Goal: Task Accomplishment & Management: Manage account settings

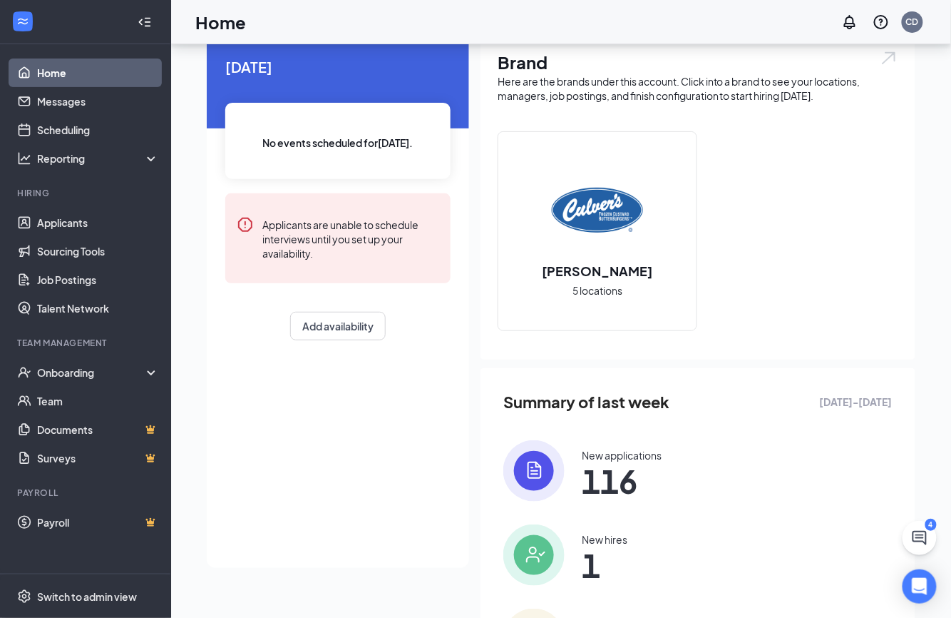
scroll to position [163, 0]
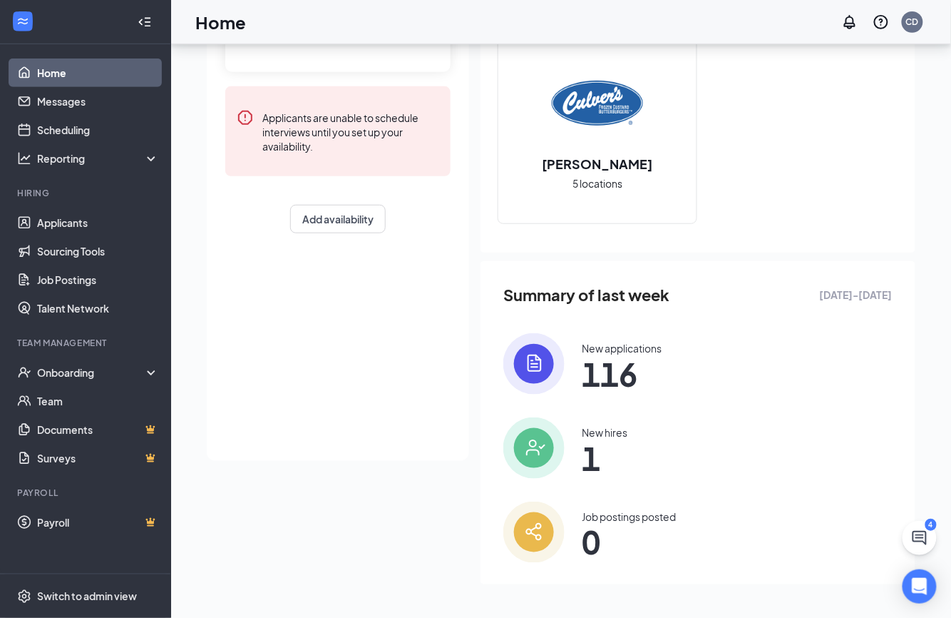
click at [619, 342] on div "New applications" at bounding box center [622, 348] width 80 height 14
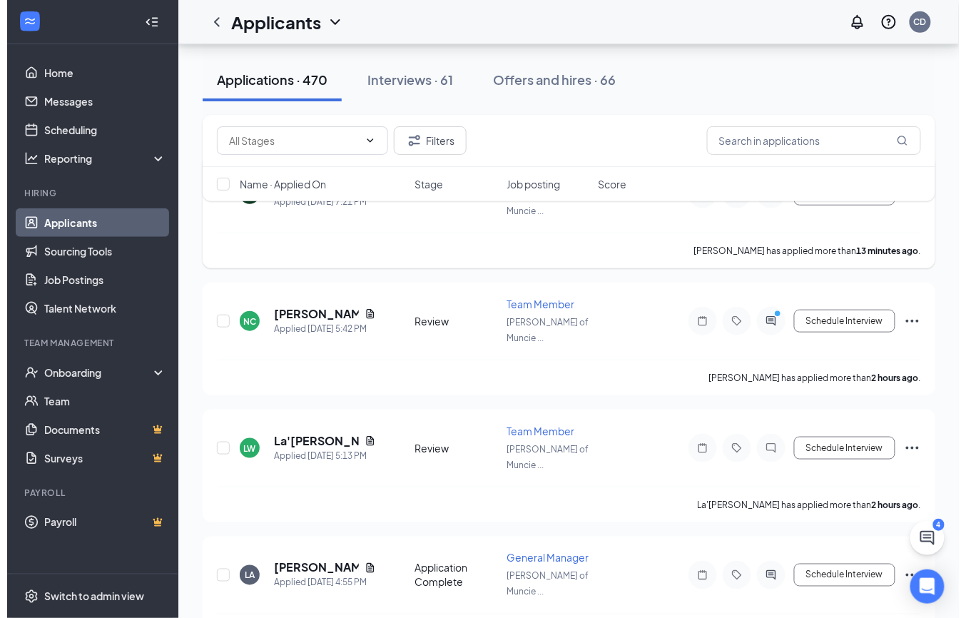
scroll to position [285, 0]
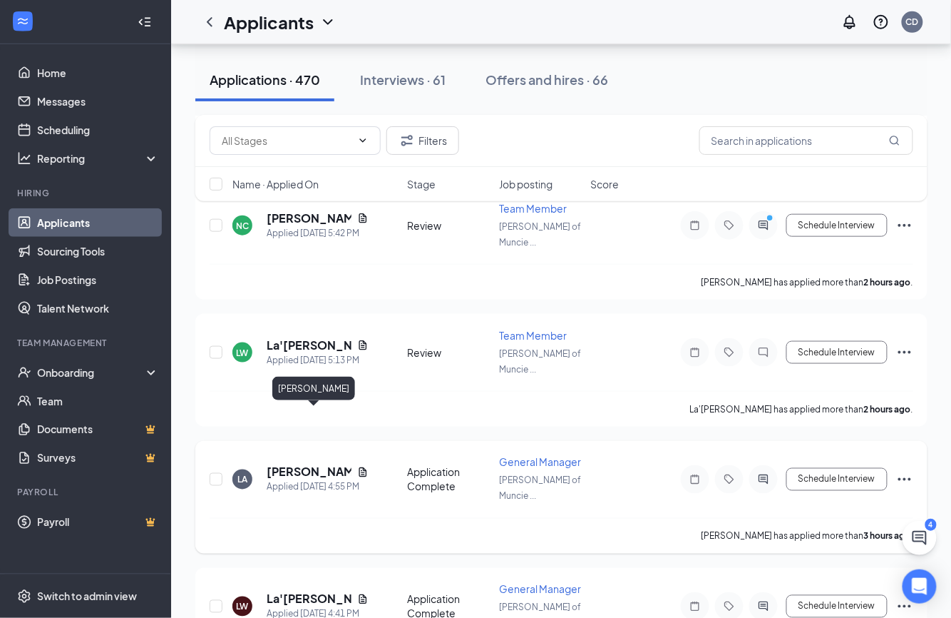
click at [304, 464] on h5 "[PERSON_NAME]" at bounding box center [309, 472] width 85 height 16
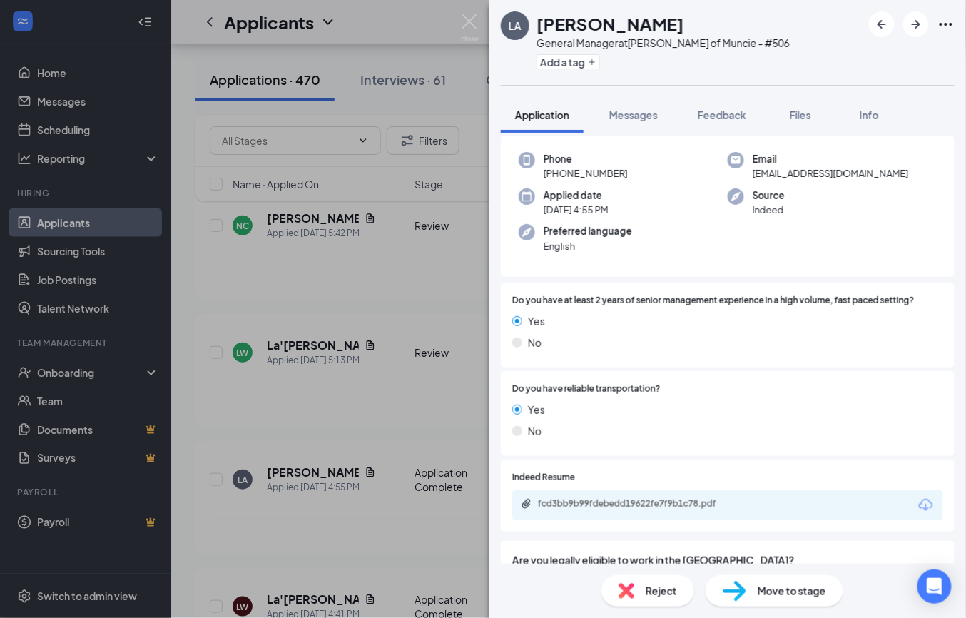
scroll to position [127, 0]
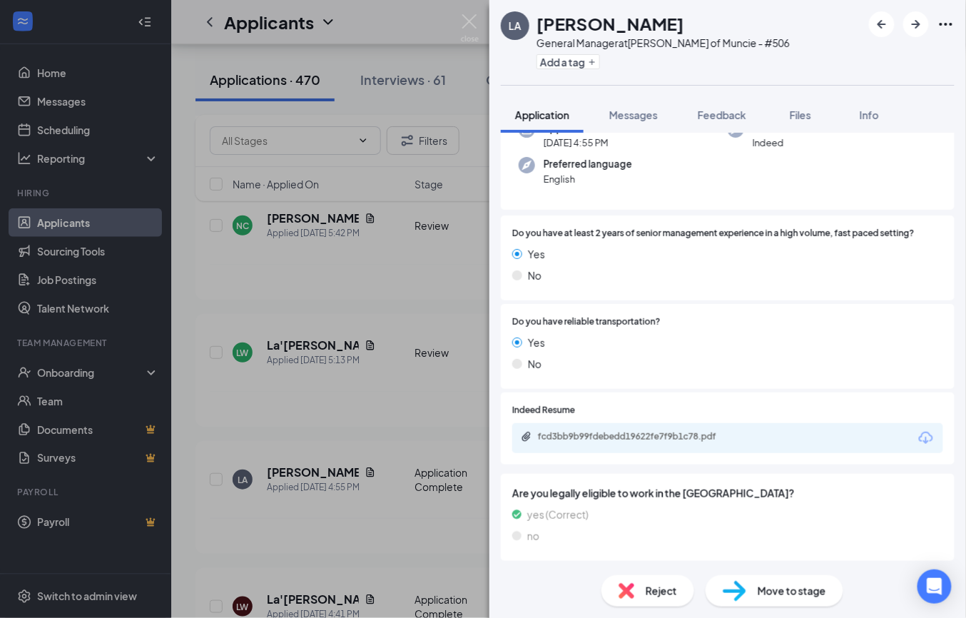
click at [600, 429] on div "fcd3bb9b99fdebedd19622fe7f9b1c78.pdf" at bounding box center [727, 438] width 431 height 30
click at [600, 432] on div "fcd3bb9b99fdebedd19622fe7f9b1c78.pdf" at bounding box center [638, 436] width 200 height 11
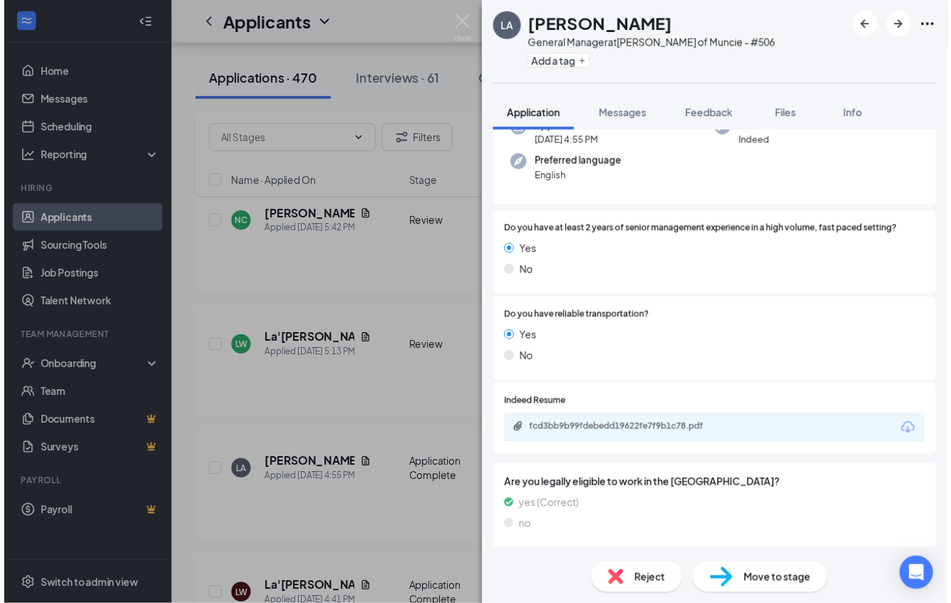
scroll to position [121, 0]
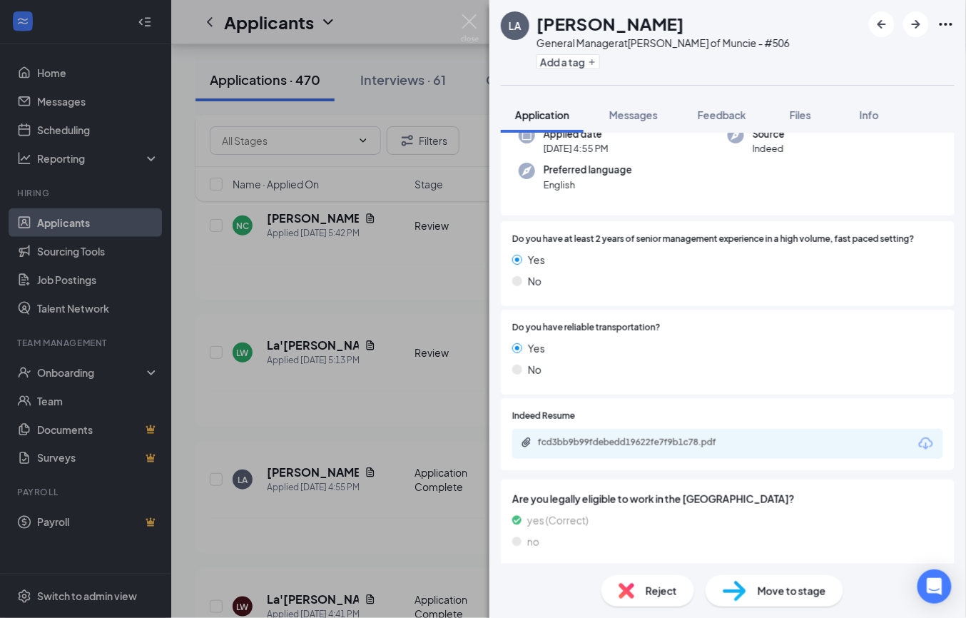
click at [379, 361] on div "LA [PERSON_NAME] General Manager at [PERSON_NAME] of Muncie - #506 Add a tag Ap…" at bounding box center [483, 309] width 966 height 618
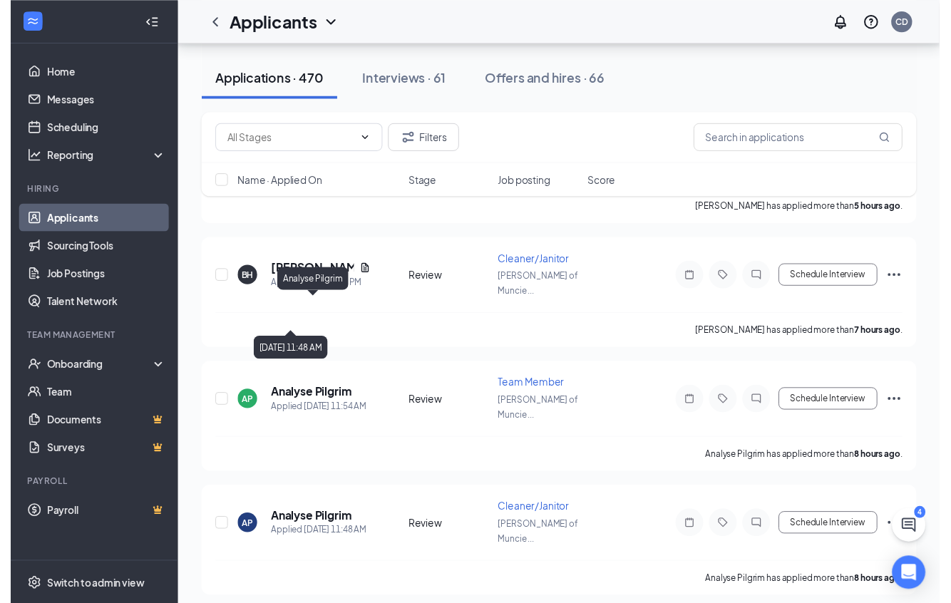
scroll to position [1521, 0]
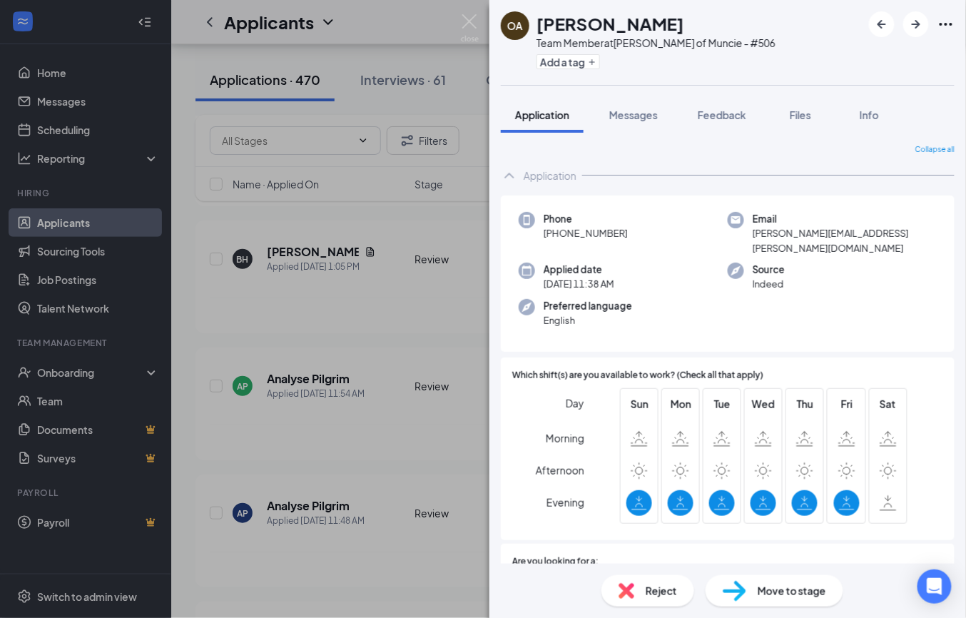
click at [414, 308] on div "OA [PERSON_NAME] Team Member at [PERSON_NAME] of Muncie - #506 Add a tag Applic…" at bounding box center [483, 309] width 966 height 618
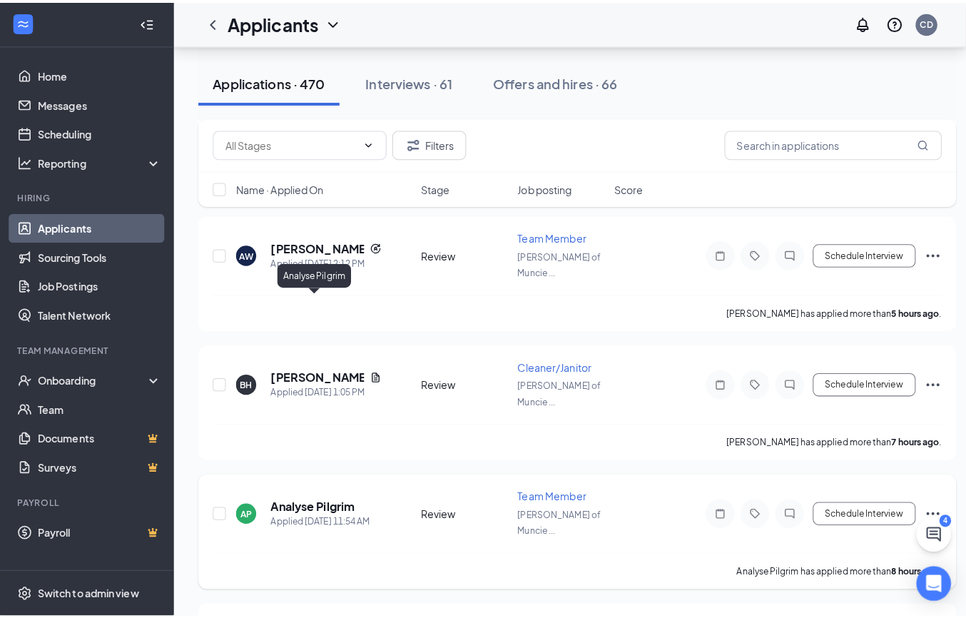
scroll to position [1331, 0]
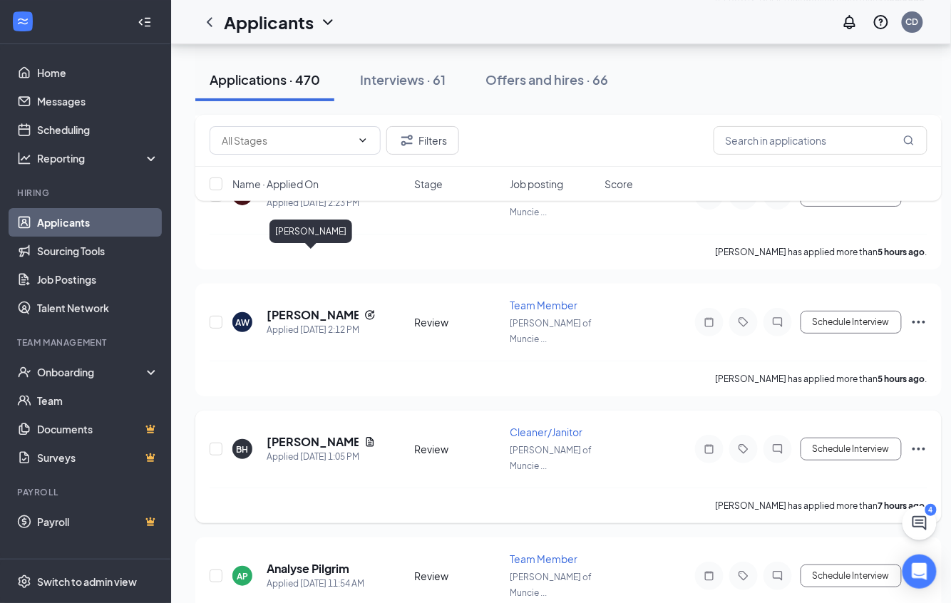
click at [297, 434] on h5 "[PERSON_NAME]" at bounding box center [313, 442] width 92 height 16
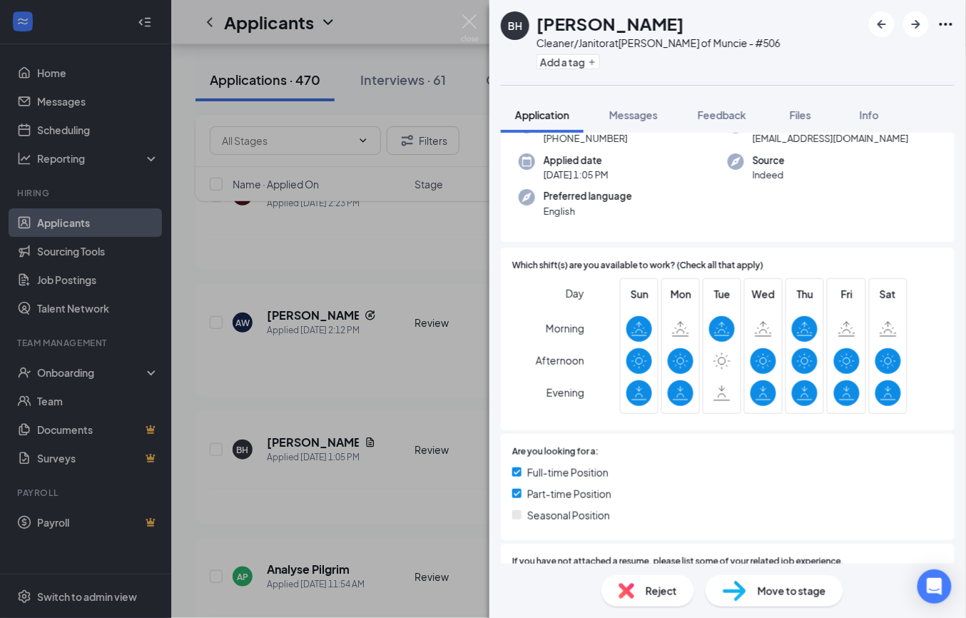
scroll to position [190, 0]
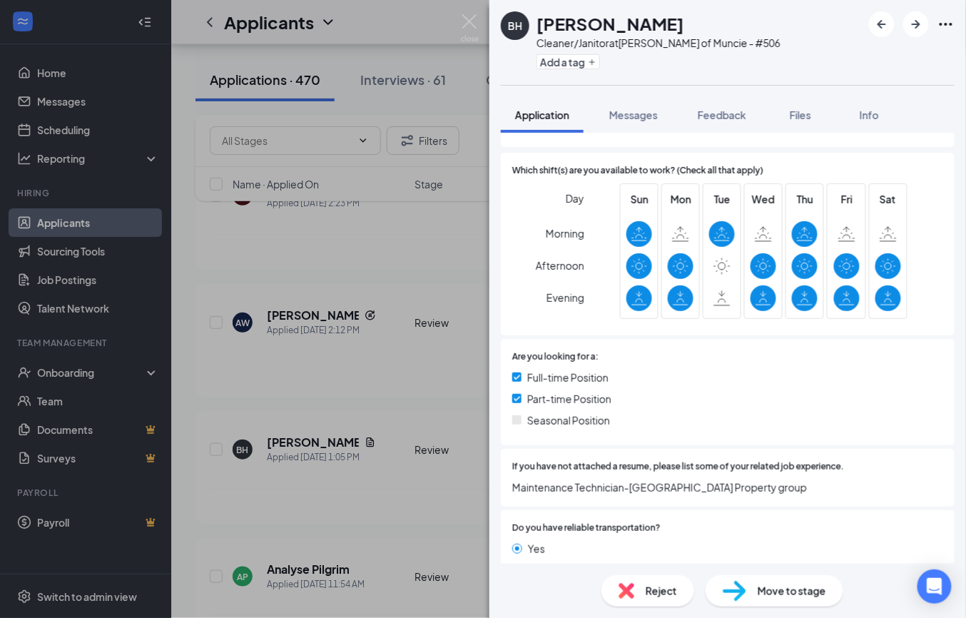
click at [687, 493] on span "Maintenance Technician-[GEOGRAPHIC_DATA] Property group" at bounding box center [727, 487] width 431 height 16
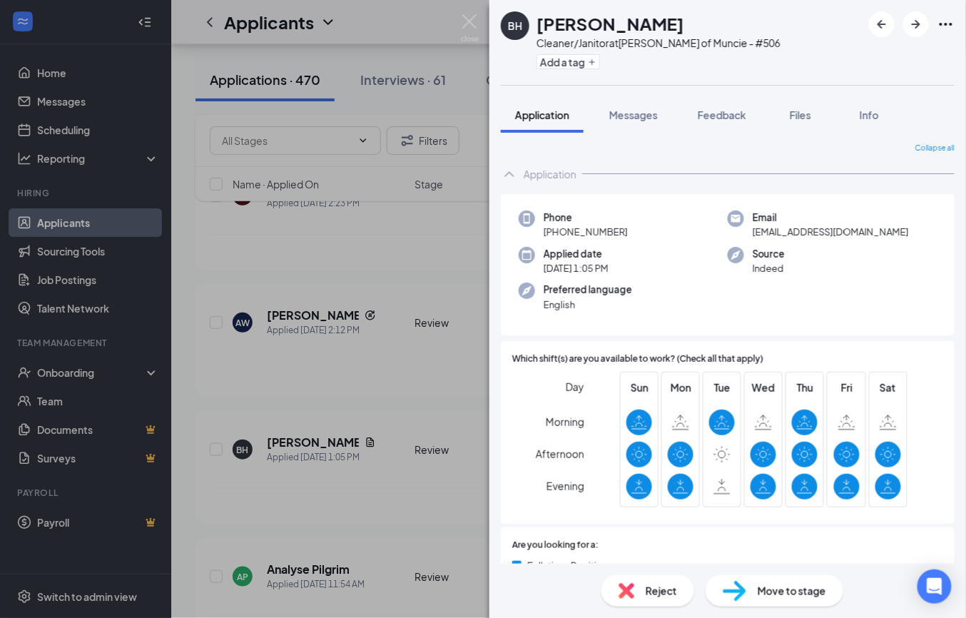
scroll to position [0, 0]
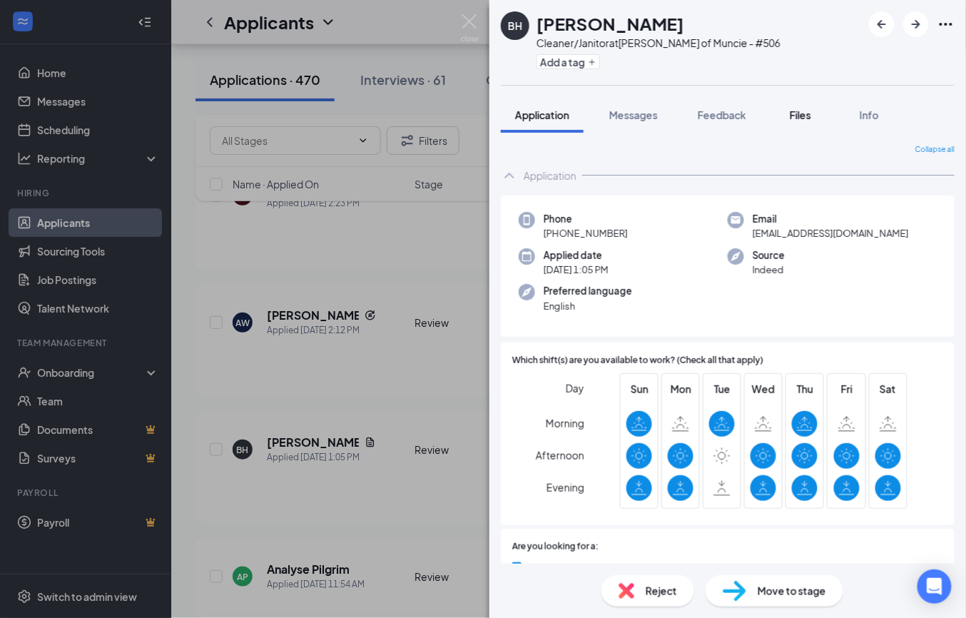
drag, startPoint x: 811, startPoint y: 123, endPoint x: 810, endPoint y: 131, distance: 8.7
click at [810, 131] on button "Files" at bounding box center [800, 115] width 57 height 36
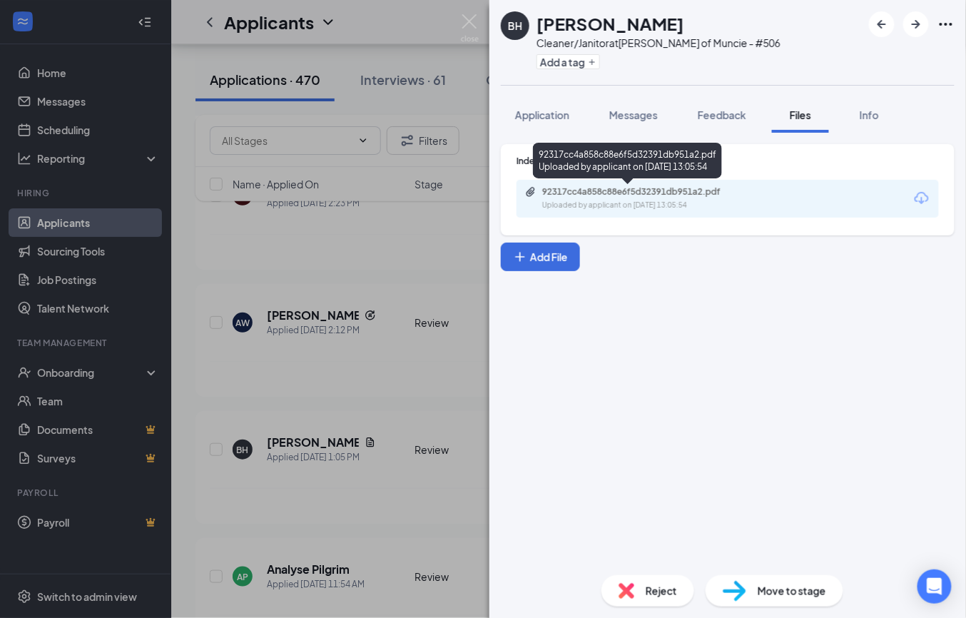
click at [611, 192] on div "92317cc4a858c88e6f5d32391db951a2.pdf" at bounding box center [642, 191] width 200 height 11
